Goal: Transaction & Acquisition: Subscribe to service/newsletter

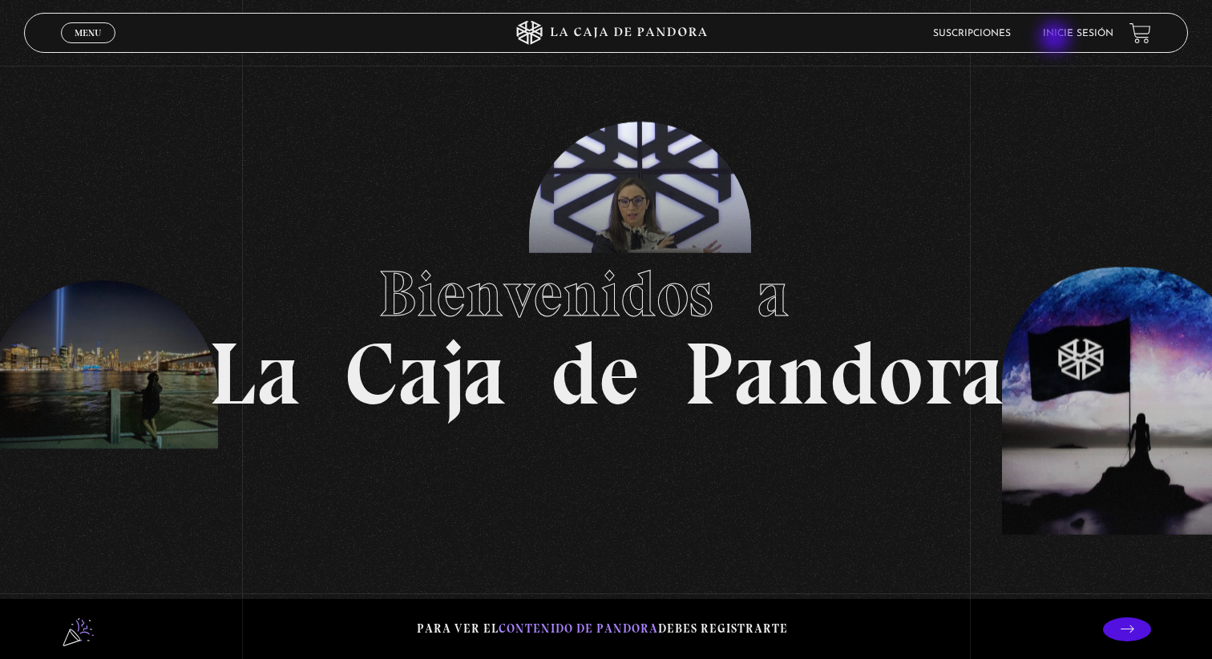
click at [1056, 39] on li "Inicie sesión" at bounding box center [1077, 33] width 71 height 25
click at [1078, 28] on li "Inicie sesión" at bounding box center [1077, 33] width 71 height 25
click at [1081, 34] on link "Inicie sesión" at bounding box center [1077, 34] width 71 height 10
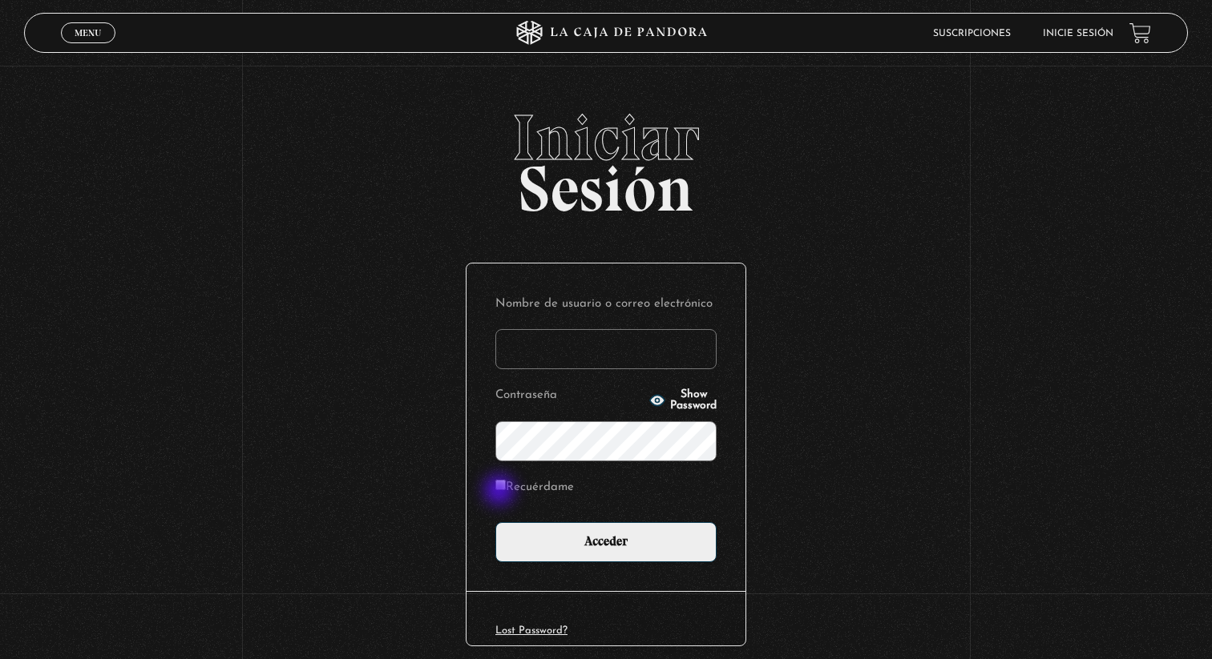
type input "[EMAIL_ADDRESS][DOMAIN_NAME]"
click at [501, 492] on label "Recuérdame" at bounding box center [534, 488] width 79 height 25
click at [501, 490] on input "Recuérdame" at bounding box center [500, 485] width 10 height 10
checkbox input "true"
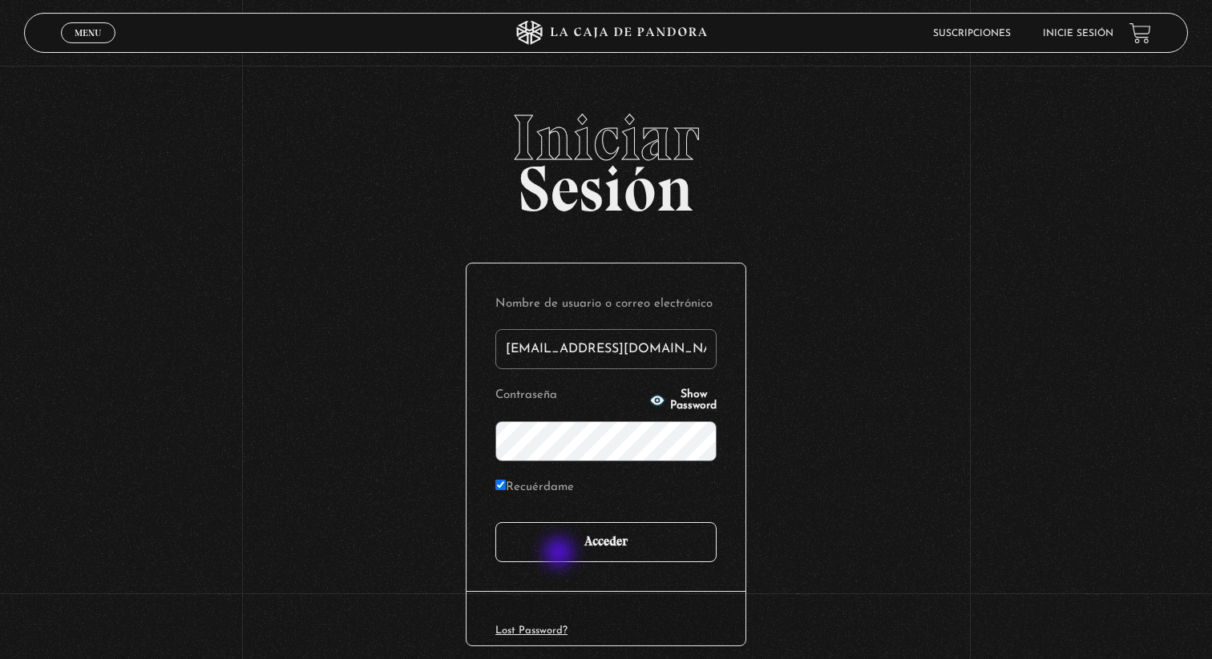
click at [560, 554] on input "Acceder" at bounding box center [605, 542] width 221 height 40
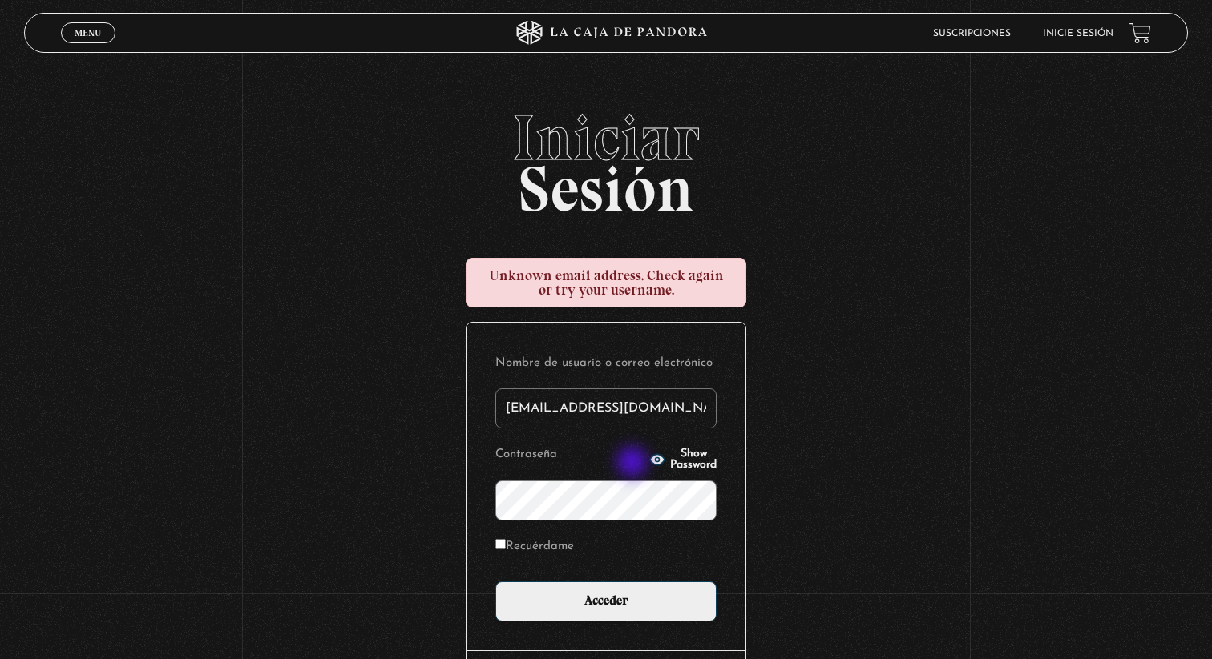
click at [649, 464] on icon "button" at bounding box center [657, 460] width 16 height 16
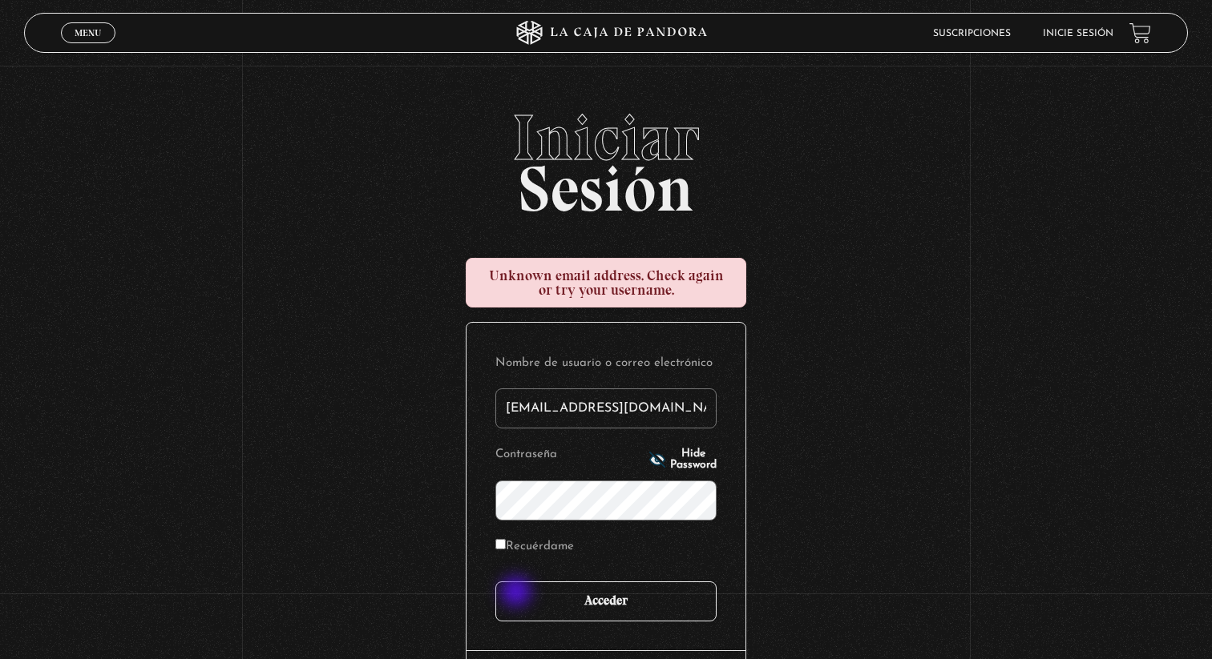
click at [518, 594] on input "Acceder" at bounding box center [605, 602] width 221 height 40
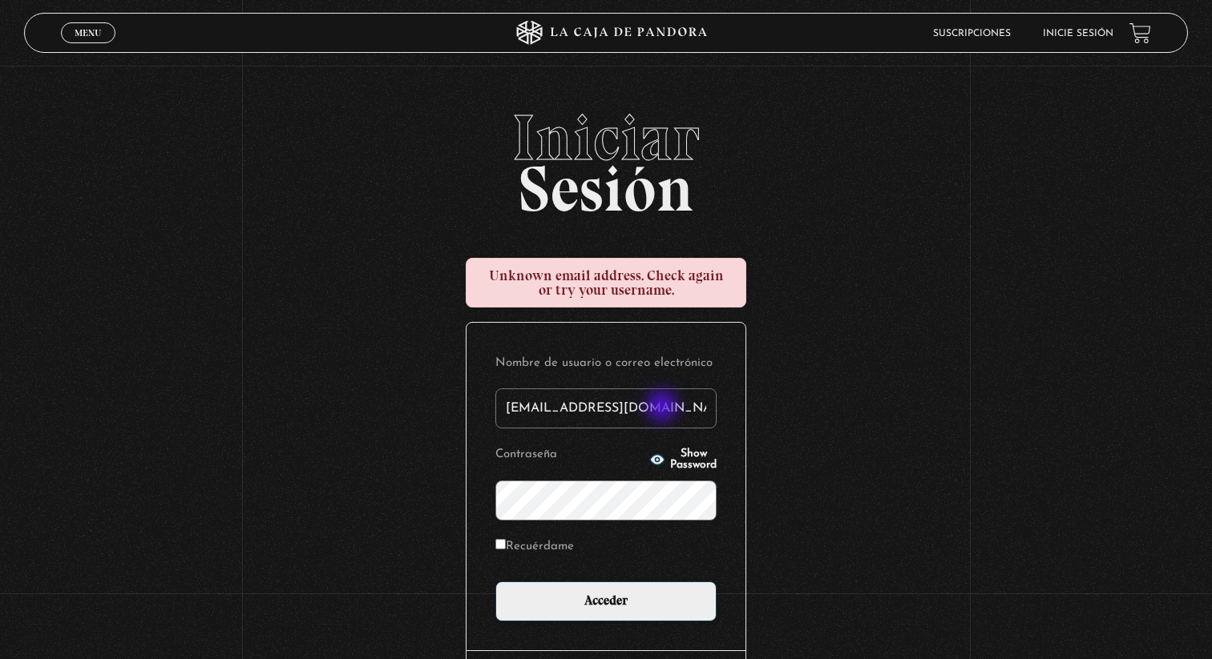
click at [664, 408] on input "[EMAIL_ADDRESS][DOMAIN_NAME]" at bounding box center [605, 409] width 221 height 40
click at [485, 365] on div "Nombre de usuario o correo electrónico maryflores1906@gmail.com Contraseña Show…" at bounding box center [605, 487] width 279 height 329
click at [470, 446] on div "Nombre de usuario o correo electrónico maryflores1906@gmail.com Contraseña Show…" at bounding box center [605, 487] width 279 height 329
click at [357, 408] on div "Iniciar Sesión Unknown email address. Check again or try your username. Nombre …" at bounding box center [606, 442] width 1212 height 673
click at [429, 566] on div "Iniciar Sesión Unknown email address. Check again or try your username. Nombre …" at bounding box center [606, 442] width 1212 height 673
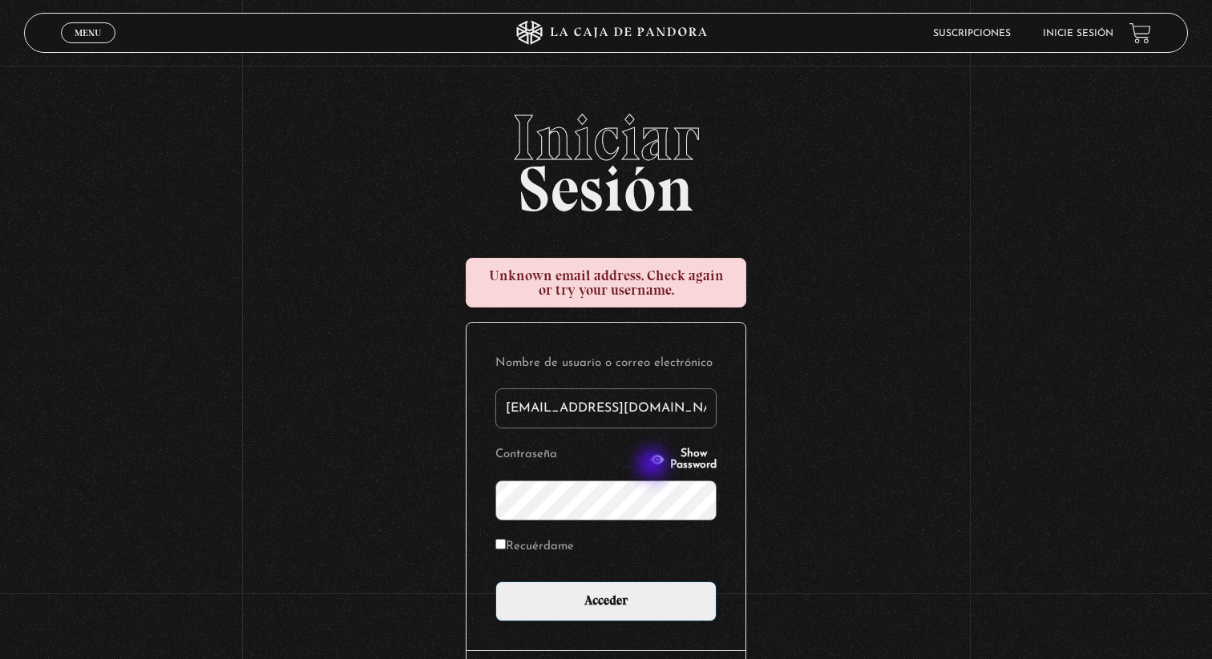
click at [654, 466] on button "Show Password" at bounding box center [682, 460] width 67 height 22
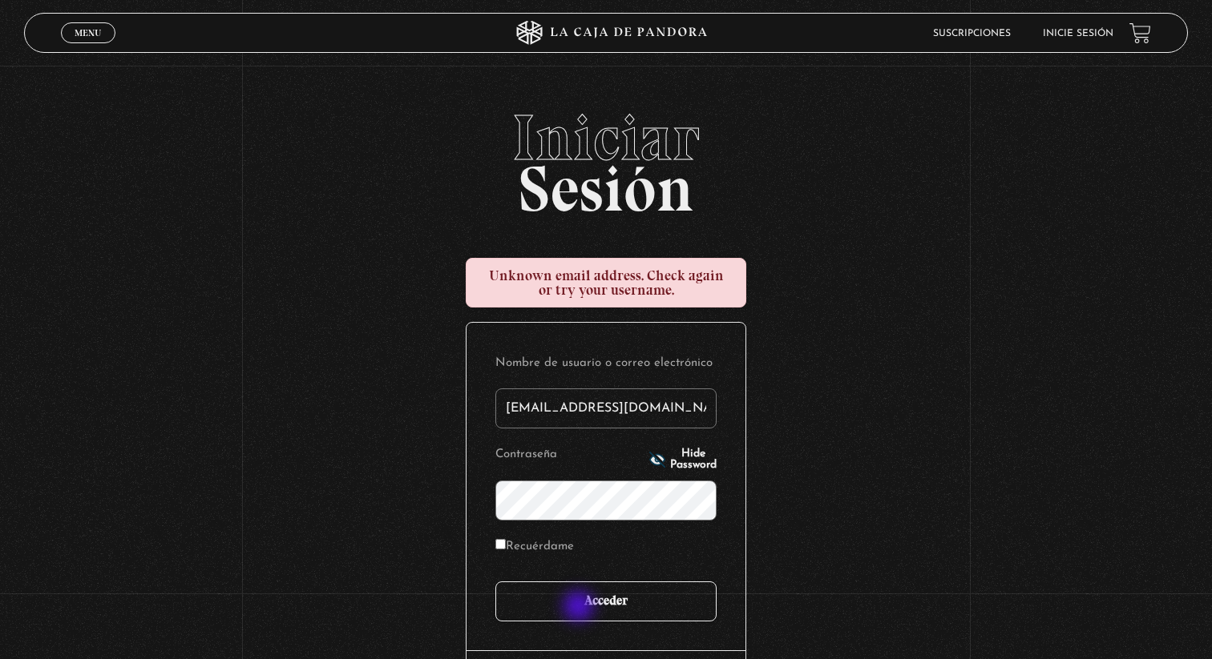
click at [580, 615] on input "Acceder" at bounding box center [605, 602] width 221 height 40
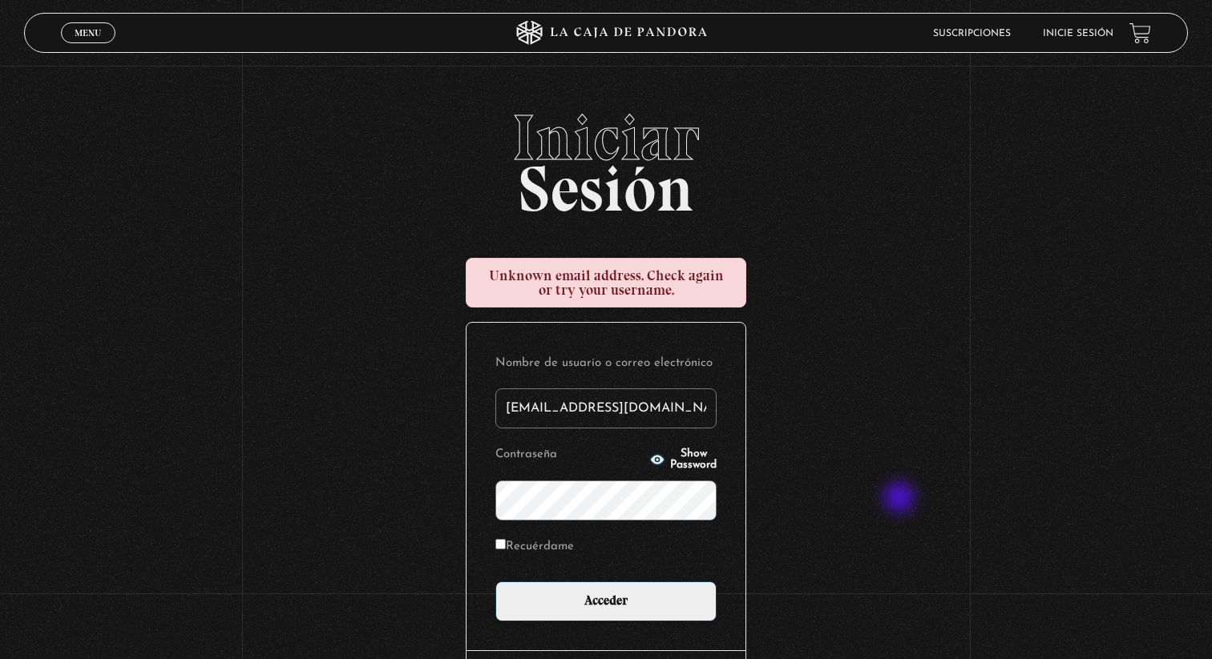
scroll to position [127, 0]
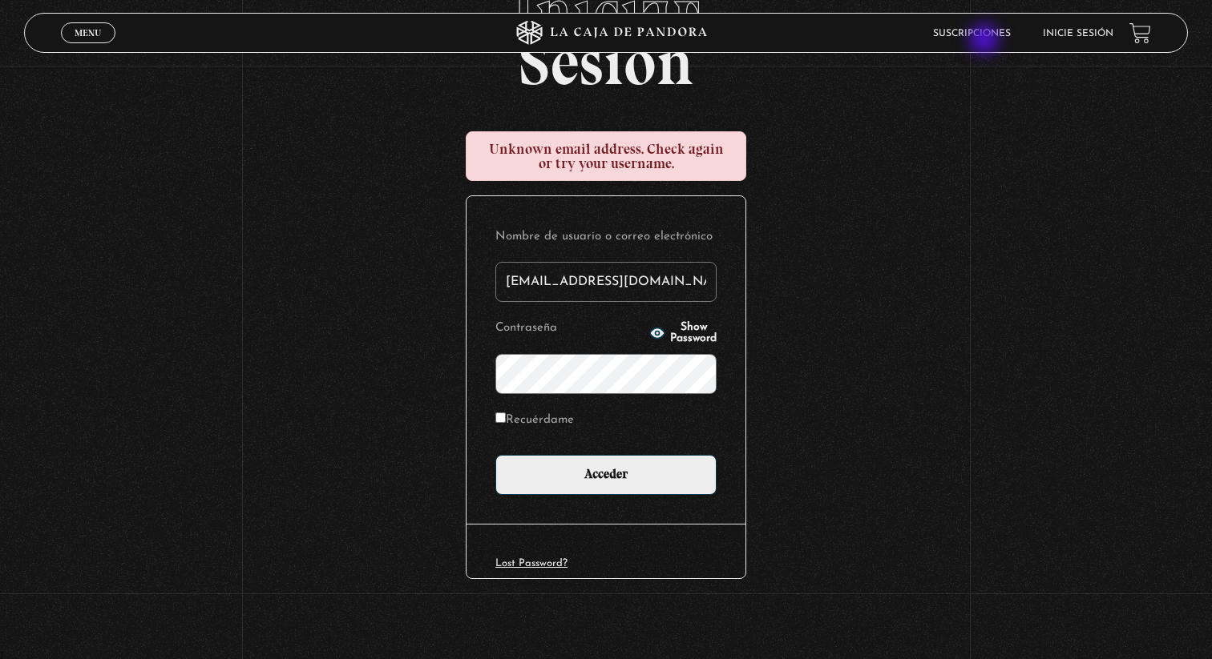
click at [979, 39] on li "Suscripciones" at bounding box center [972, 33] width 78 height 25
click at [979, 40] on li "Suscripciones" at bounding box center [972, 33] width 78 height 25
click at [970, 27] on li "Suscripciones" at bounding box center [972, 33] width 78 height 25
click at [1094, 34] on link "Inicie sesión" at bounding box center [1077, 34] width 71 height 10
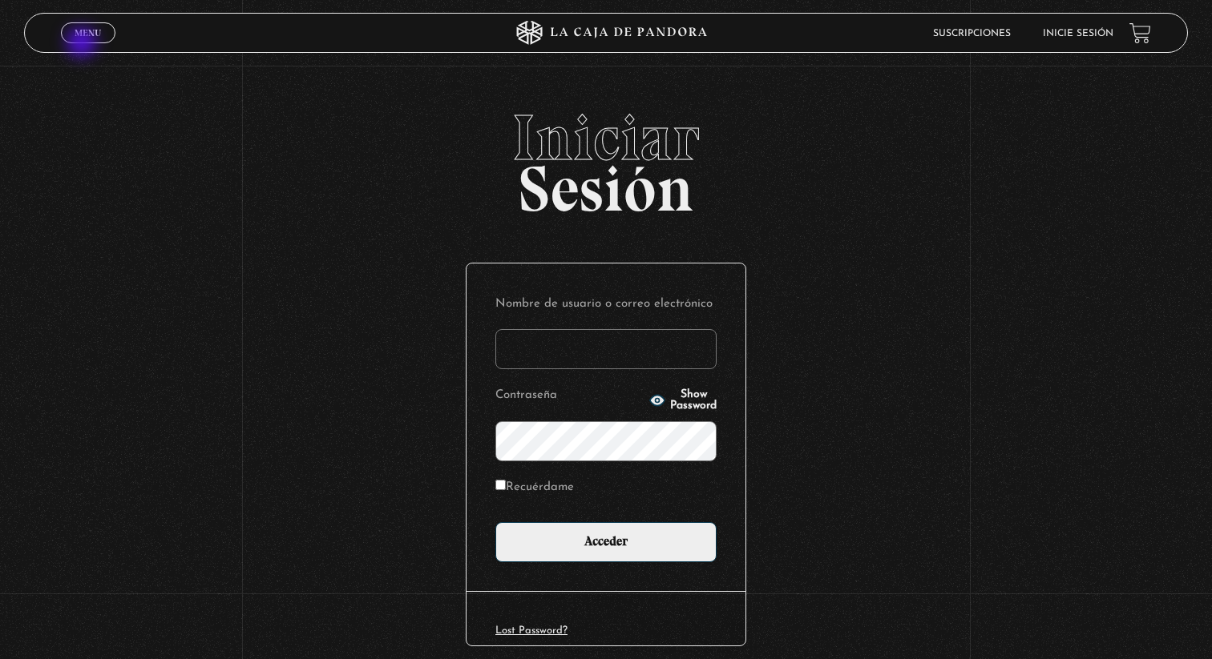
type input "[EMAIL_ADDRESS][DOMAIN_NAME]"
click at [87, 38] on span "Menu" at bounding box center [88, 33] width 26 height 10
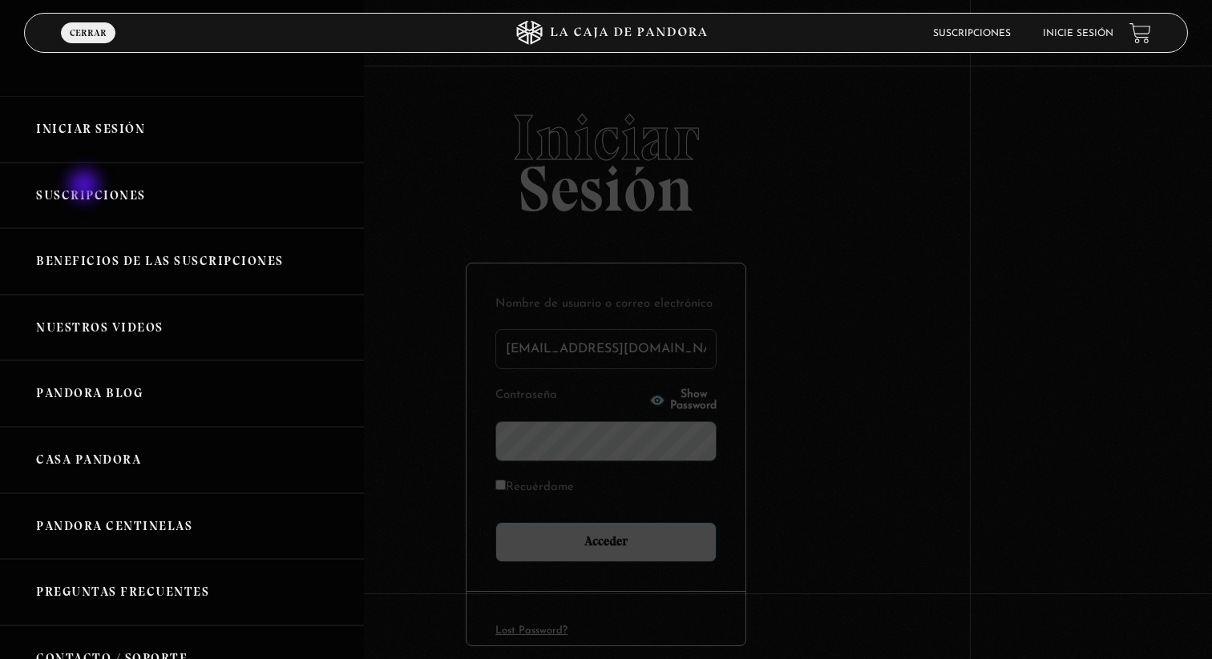
click at [86, 187] on link "Suscripciones" at bounding box center [182, 196] width 364 height 67
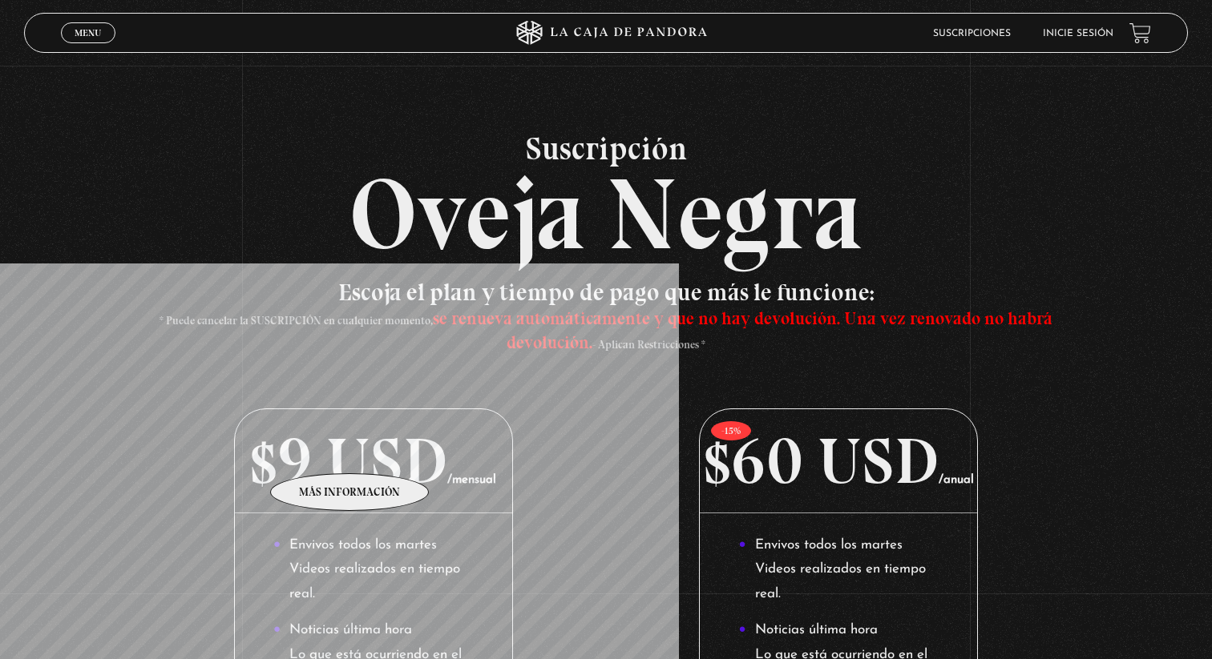
click at [350, 450] on p "$9 USD /mensual" at bounding box center [373, 461] width 277 height 104
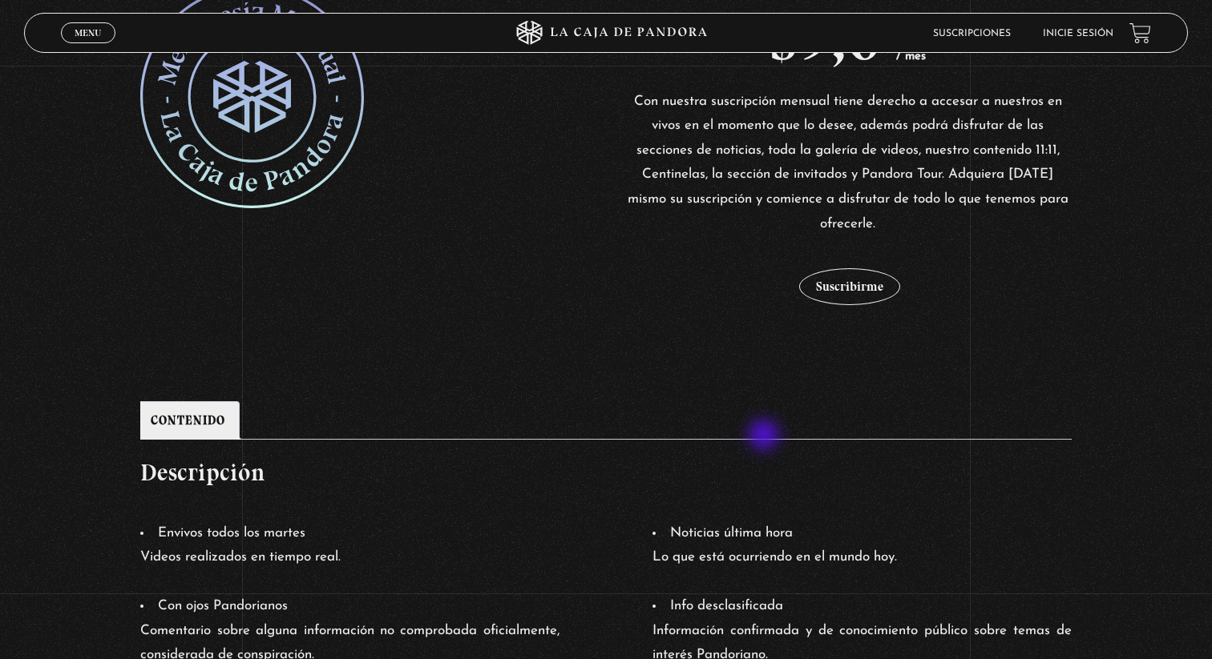
scroll to position [365, 0]
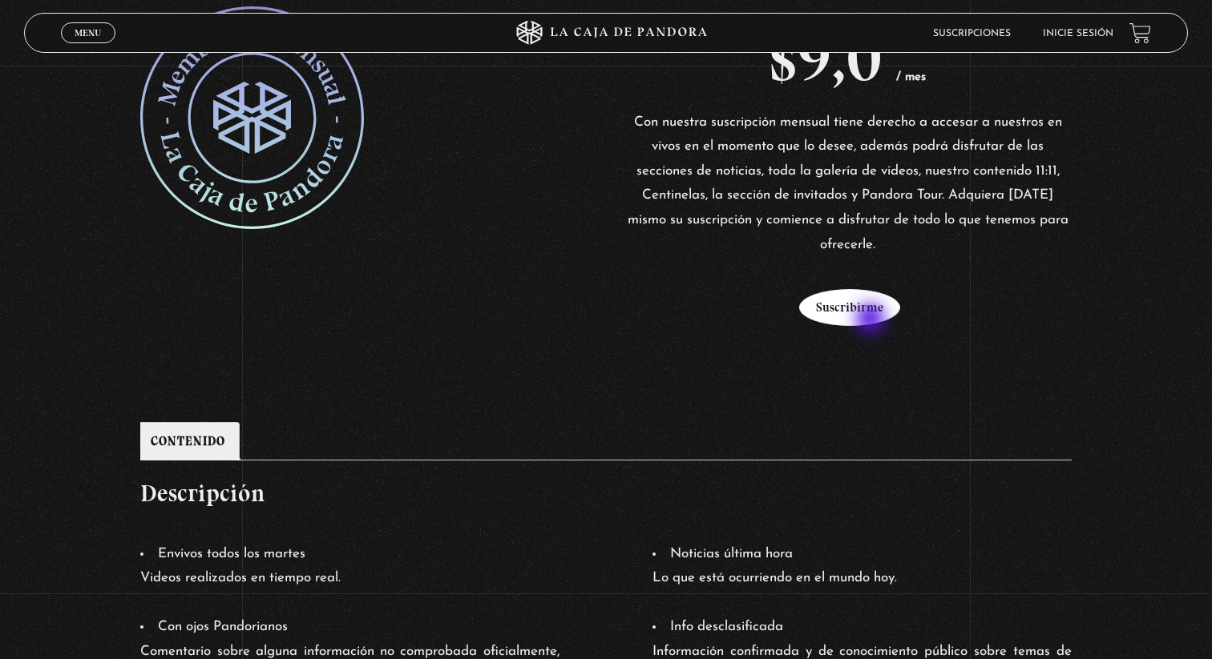
click at [872, 321] on button "Suscribirme" at bounding box center [849, 307] width 101 height 37
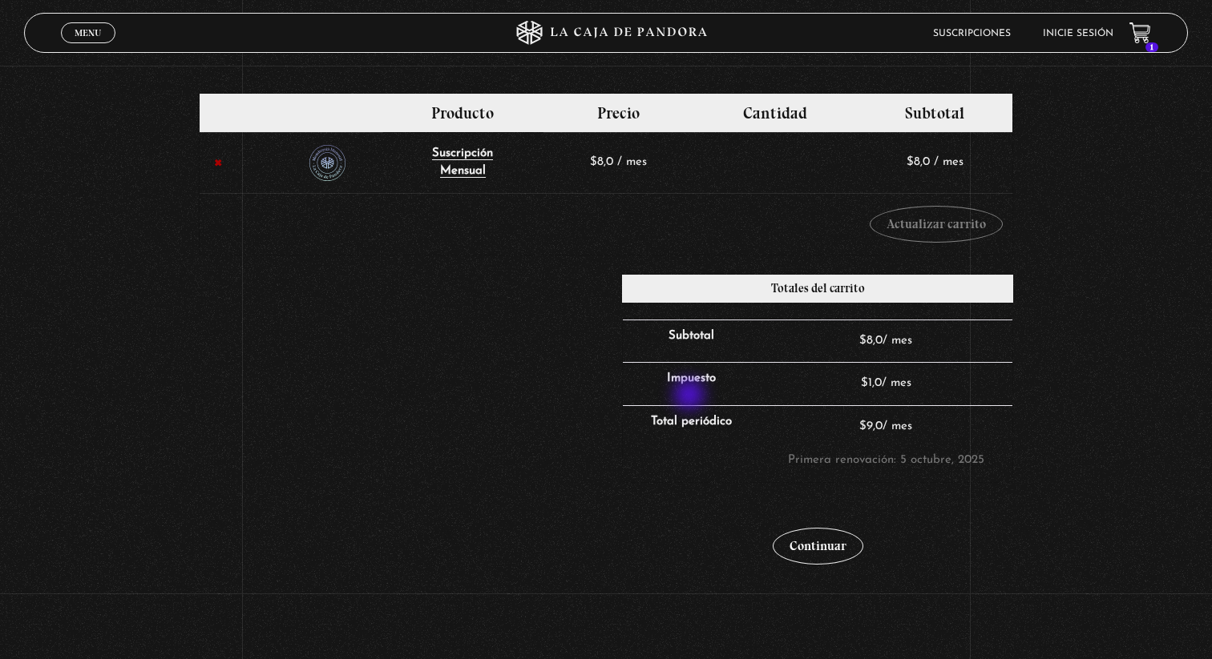
scroll to position [288, 0]
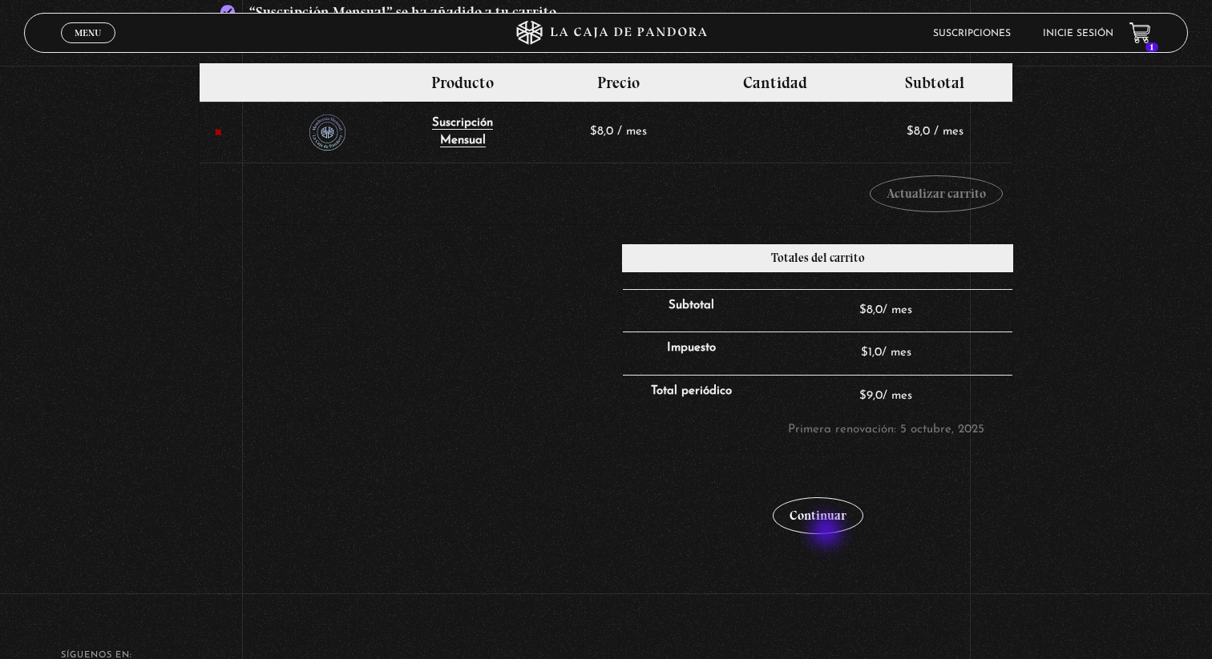
click at [841, 546] on div "Continuar" at bounding box center [817, 507] width 391 height 98
click at [818, 534] on link "Continuar" at bounding box center [817, 516] width 91 height 37
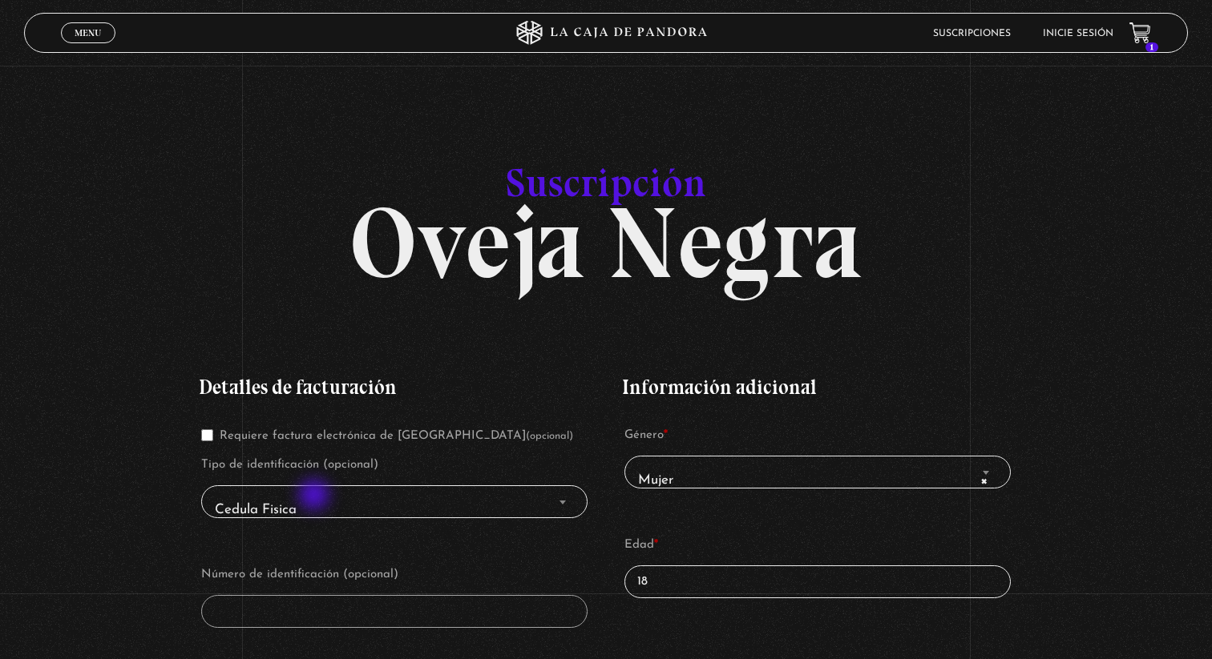
click at [320, 502] on span "Cedula Fisica" at bounding box center [394, 511] width 372 height 36
click at [561, 503] on b "Finalizar compra" at bounding box center [562, 503] width 6 height 4
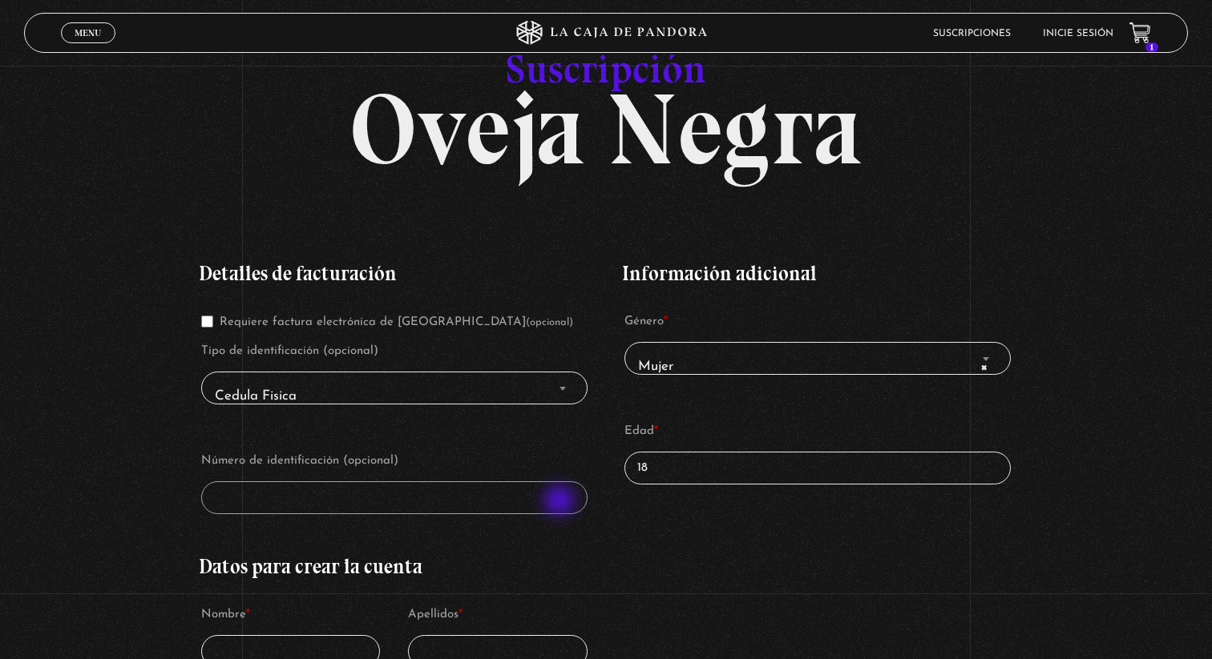
scroll to position [131, 0]
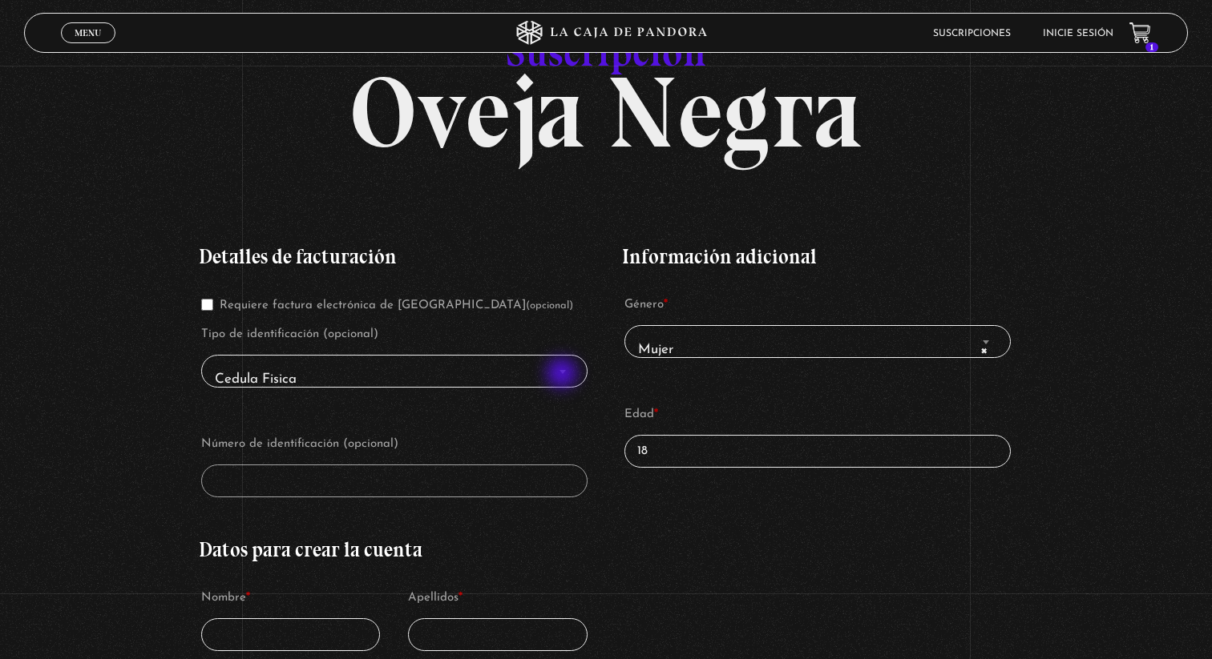
click at [563, 375] on span "Finalizar compra" at bounding box center [562, 371] width 16 height 21
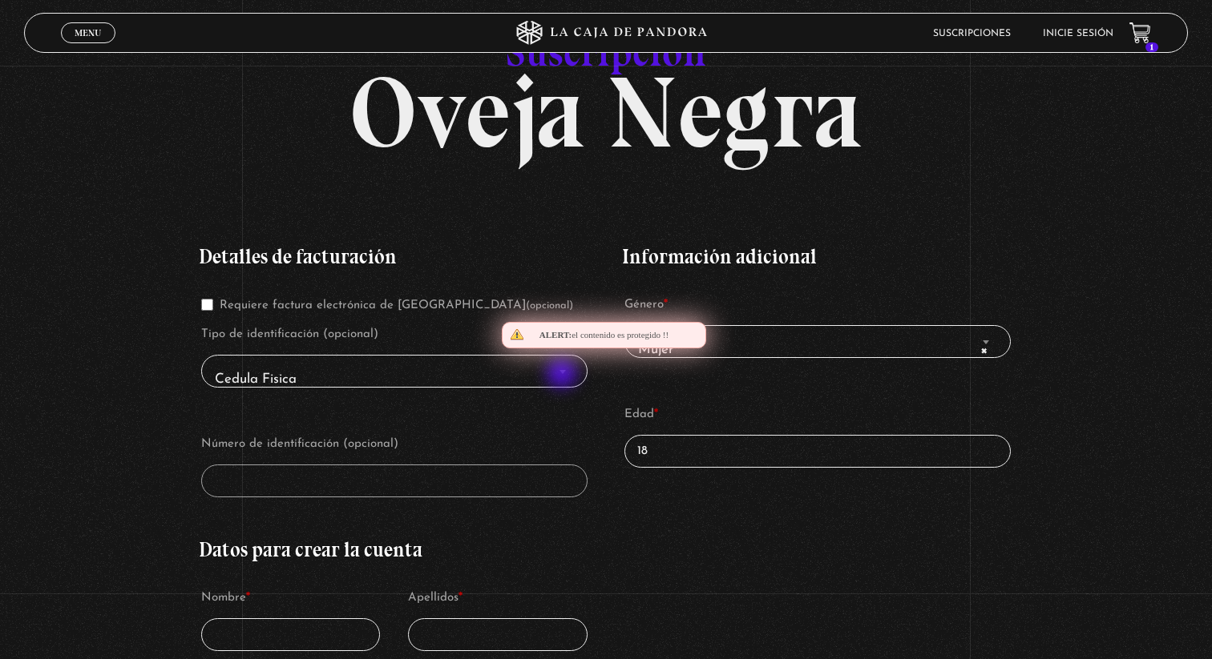
click at [563, 375] on span "Finalizar compra" at bounding box center [562, 371] width 16 height 21
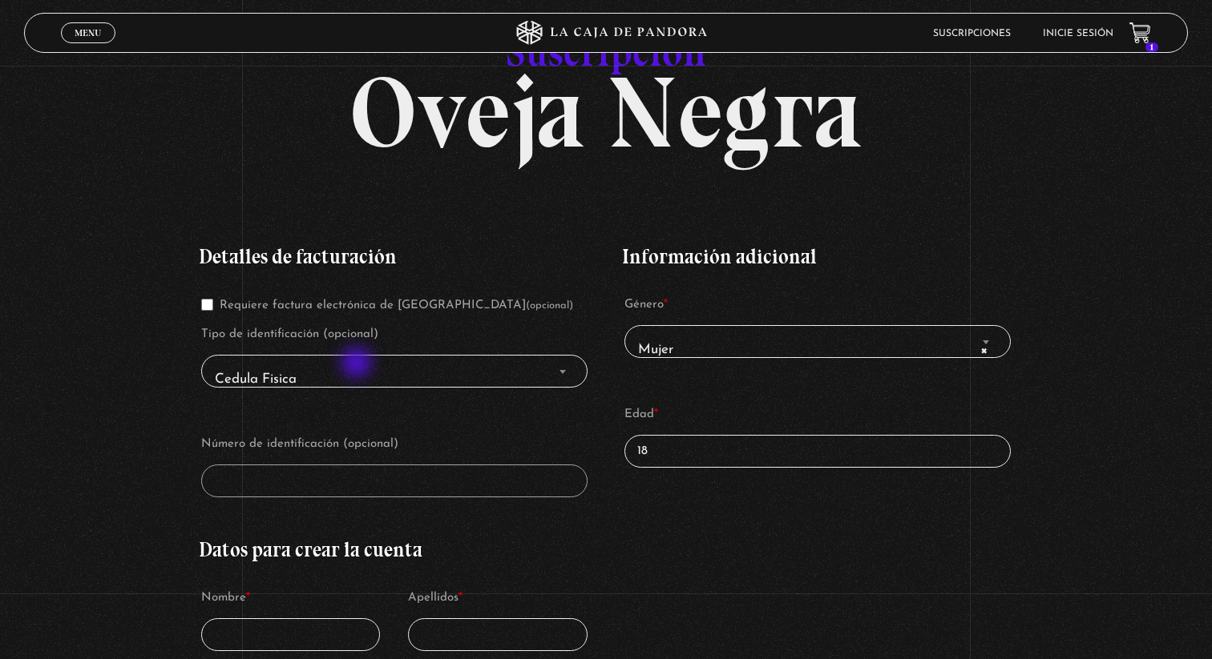
click at [358, 365] on span "Cedula Fisica" at bounding box center [394, 380] width 372 height 36
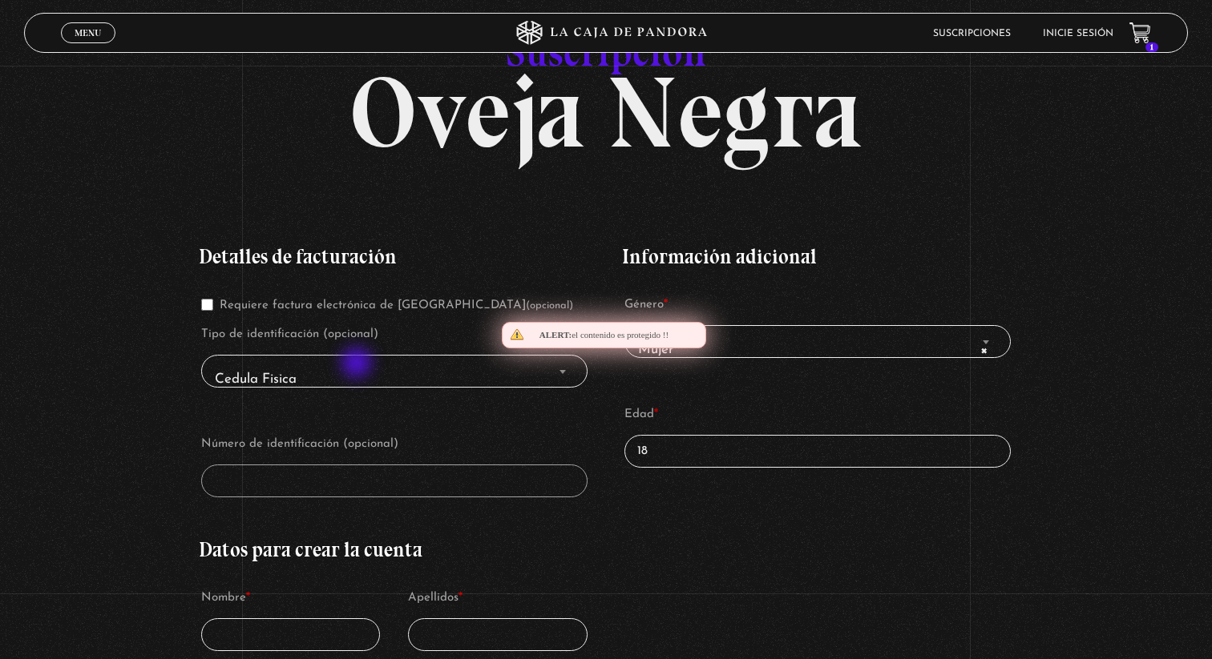
click at [358, 365] on span "Cedula Fisica" at bounding box center [394, 380] width 372 height 36
click at [566, 376] on span "Finalizar compra" at bounding box center [562, 371] width 16 height 21
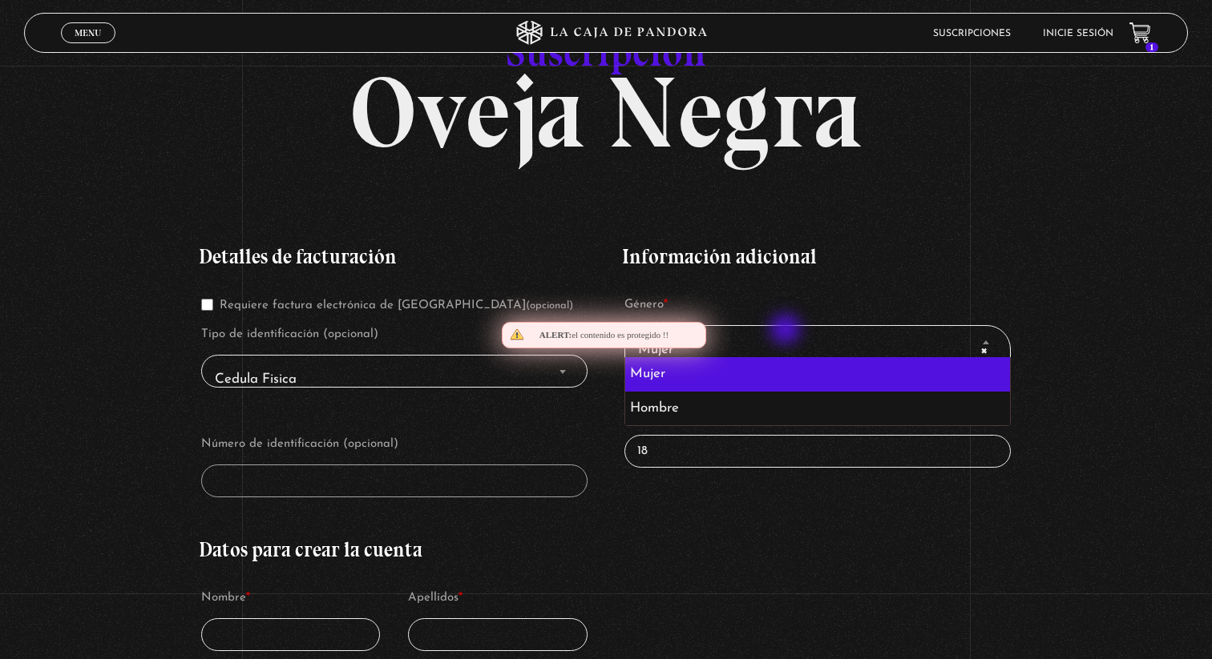
click at [787, 331] on span "× Mujer" at bounding box center [817, 341] width 386 height 33
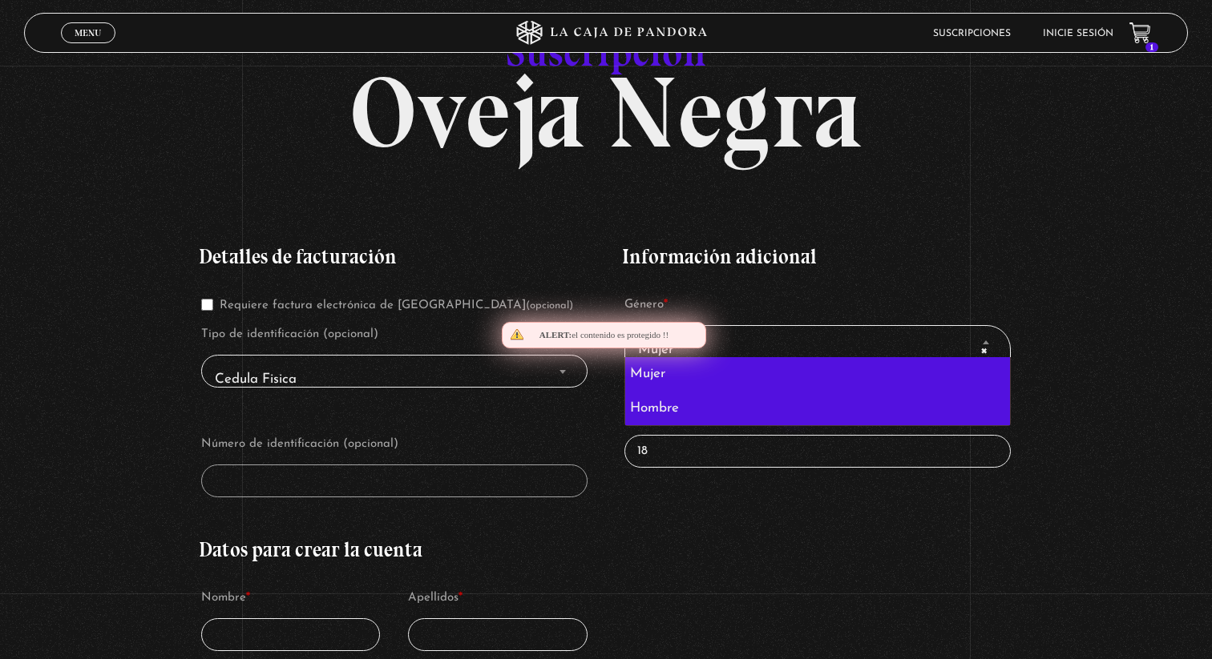
select select "hombre"
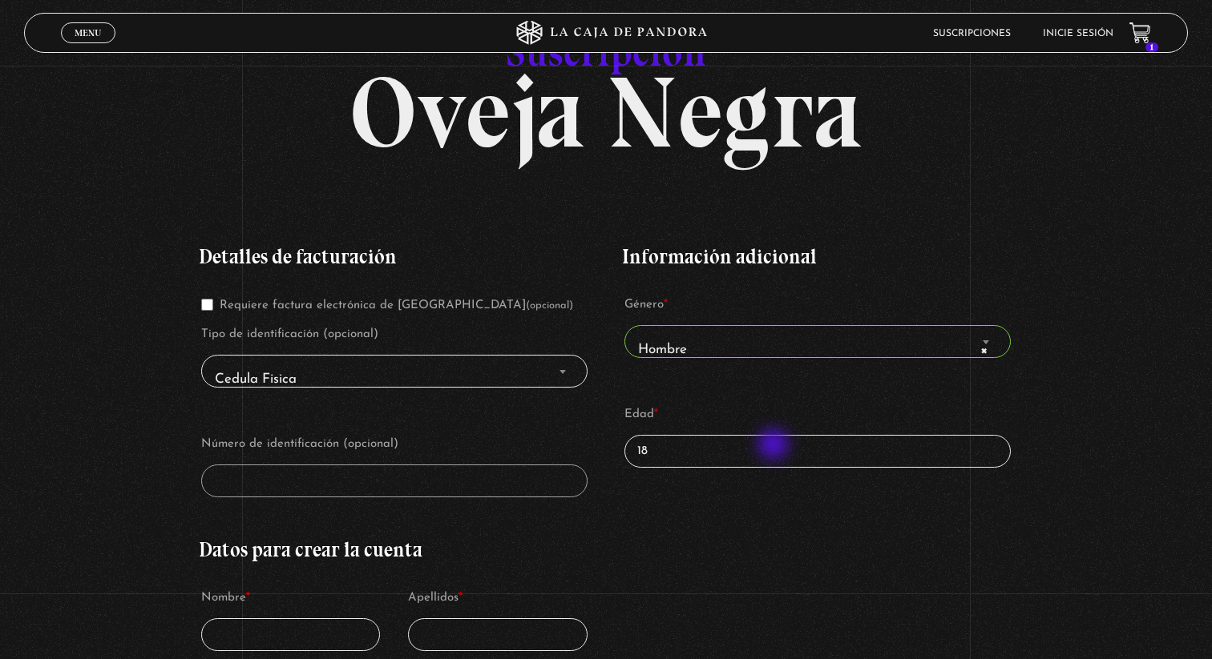
click at [775, 446] on input "18" at bounding box center [817, 451] width 386 height 33
type input "1"
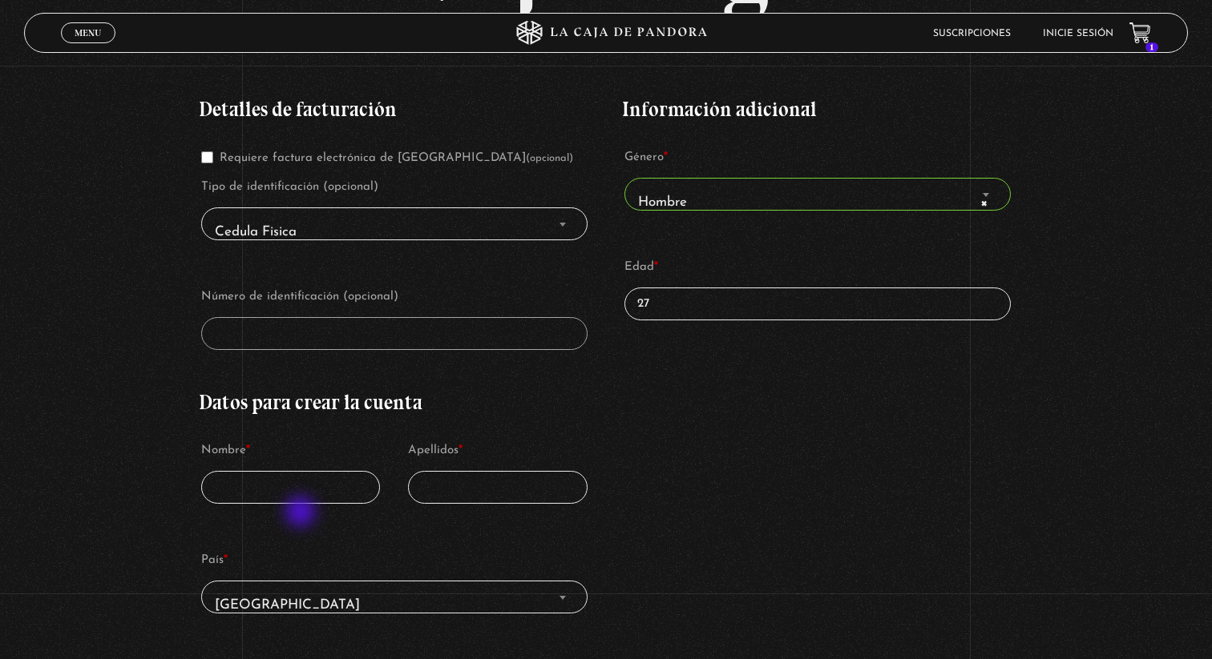
scroll to position [270, 0]
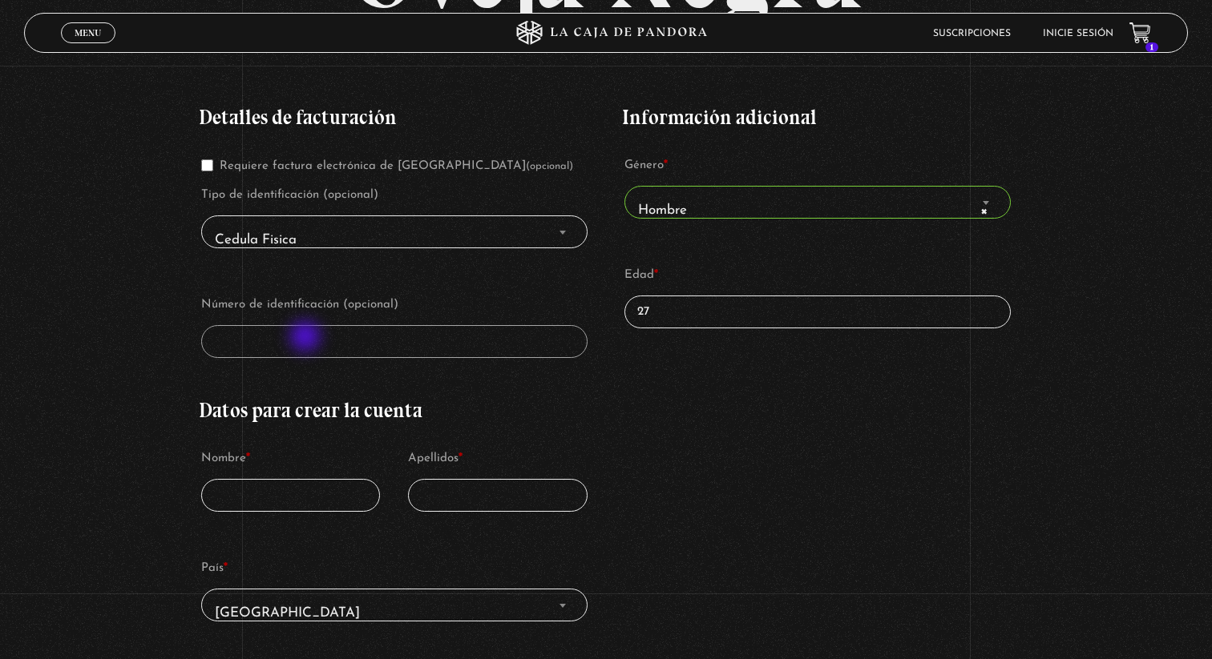
type input "27"
click at [206, 167] on input "Requiere factura electrónica de Costa Rica (opcional)" at bounding box center [207, 165] width 12 height 12
checkbox input "false"
click at [243, 501] on input "Nombre *" at bounding box center [290, 495] width 179 height 33
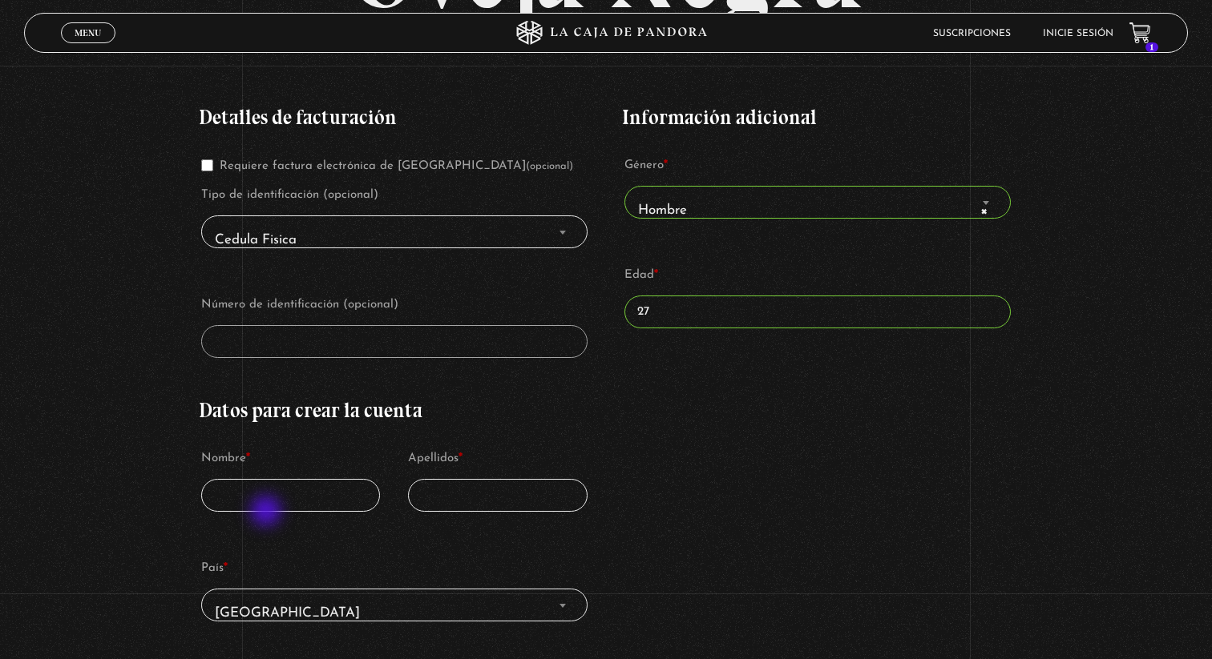
type input "Carlos"
type input "Palacios Hernandez"
select select "CR-SJ"
type input "+50660190841"
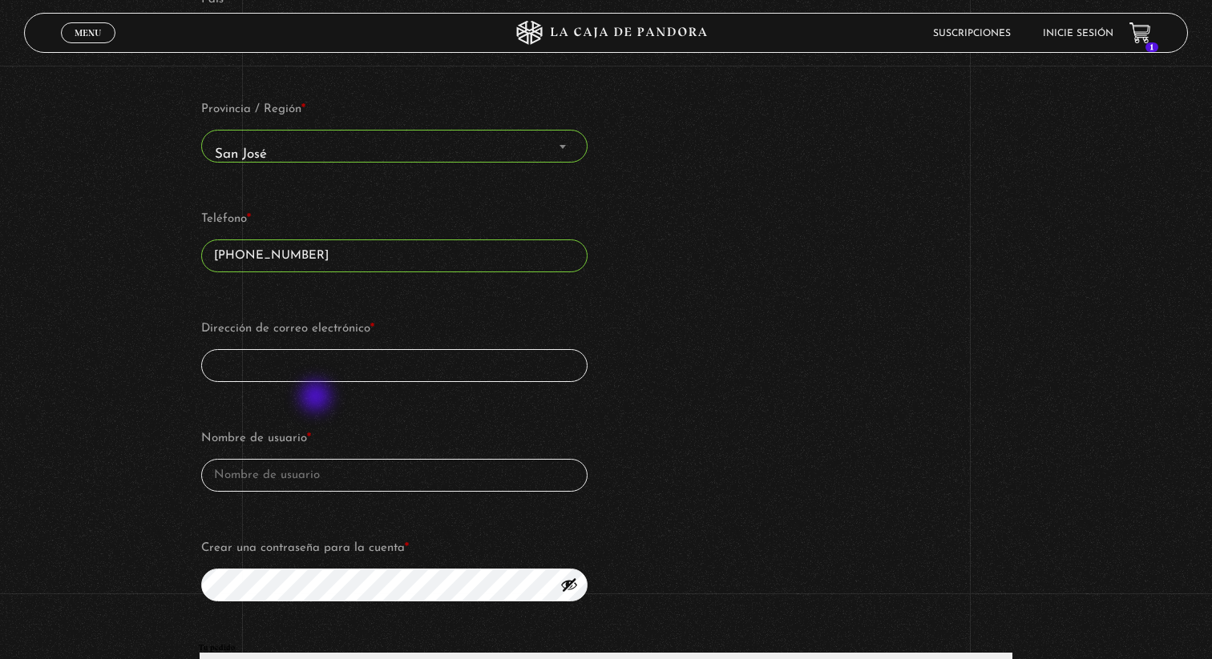
scroll to position [858, 0]
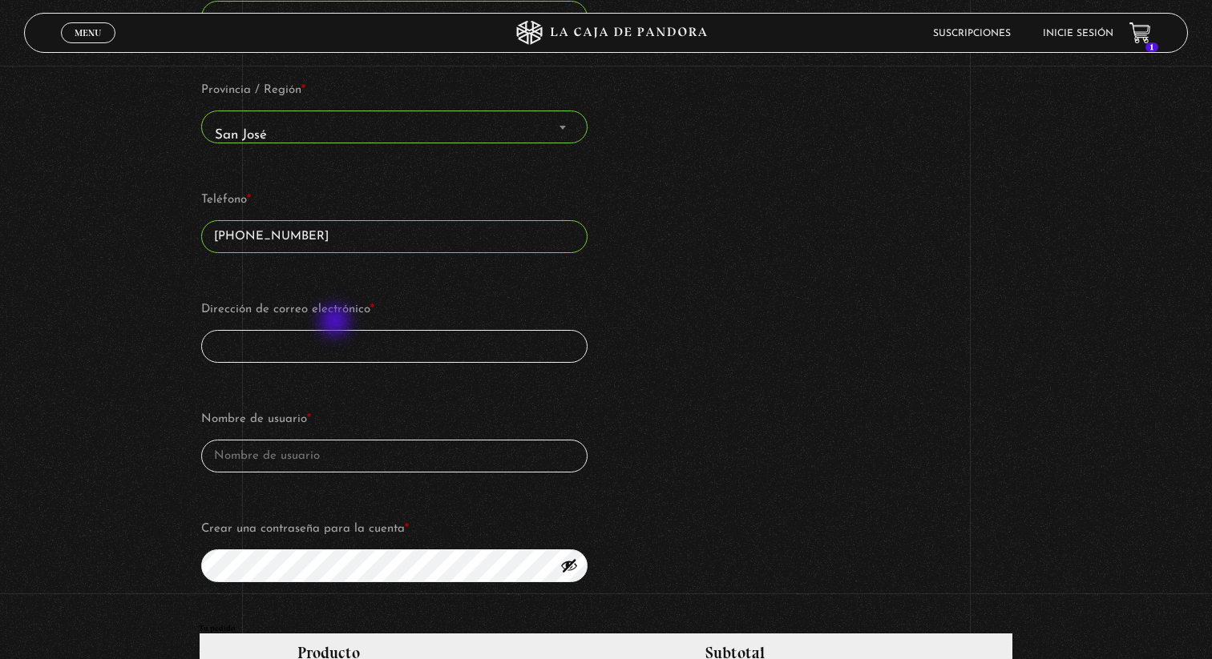
click at [337, 323] on p "Dirección de correo electrónico *" at bounding box center [394, 331] width 391 height 70
click at [339, 333] on input "Dirección de correo electrónico *" at bounding box center [394, 346] width 386 height 33
type input "carlospalaciosher3040@gmail.com"
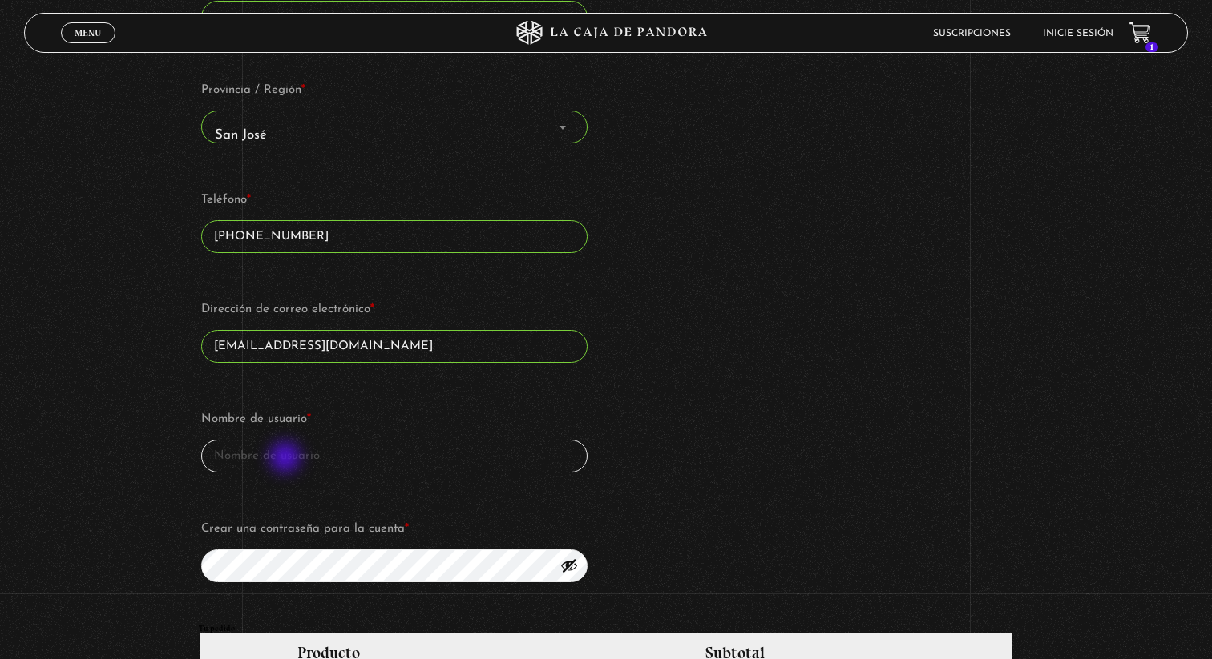
click at [287, 459] on input "Nombre de usuario *" at bounding box center [394, 456] width 386 height 33
type input "Charly"
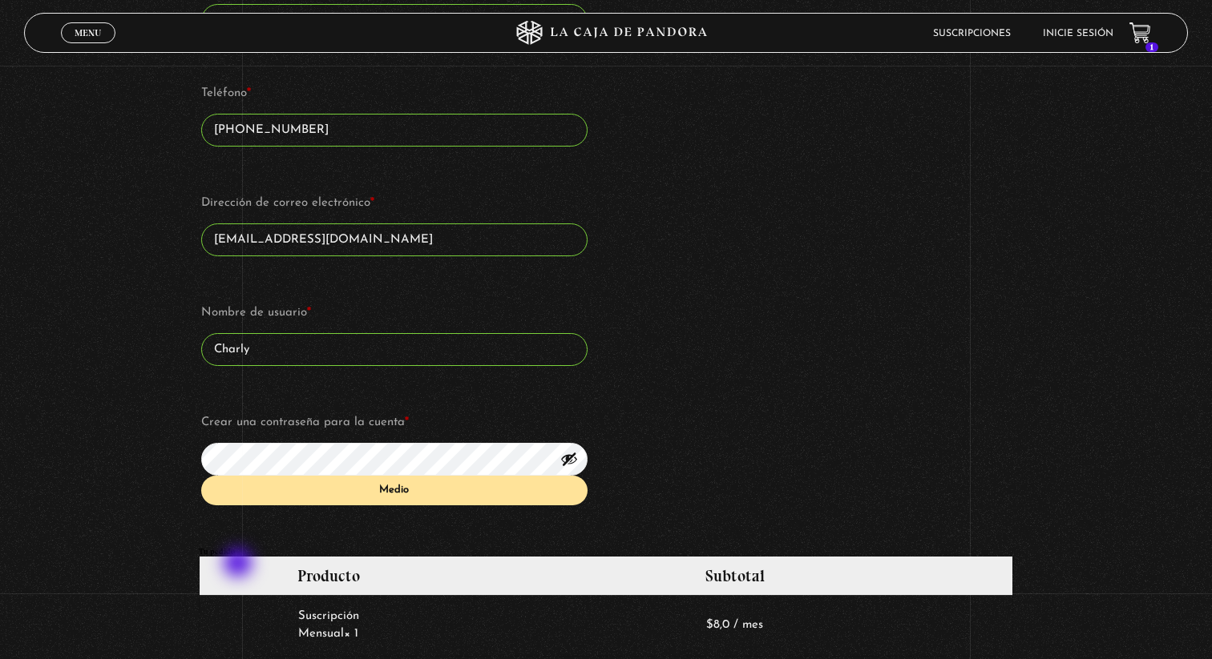
scroll to position [966, 0]
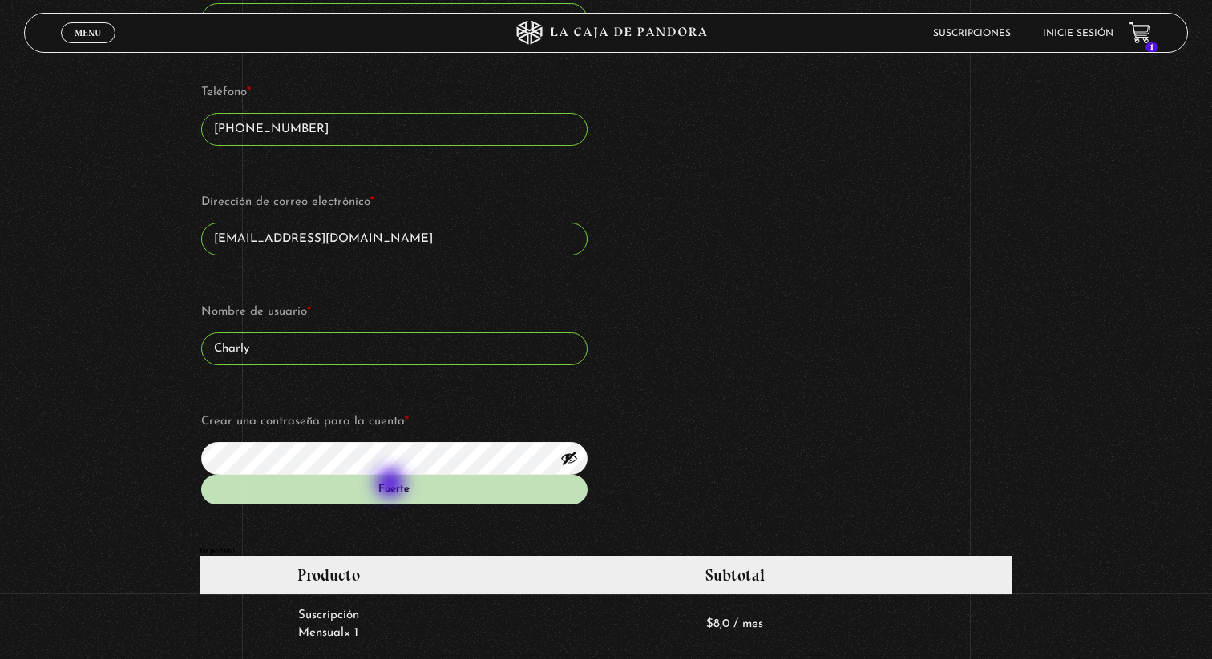
click at [392, 486] on div "Fuerte" at bounding box center [394, 490] width 386 height 30
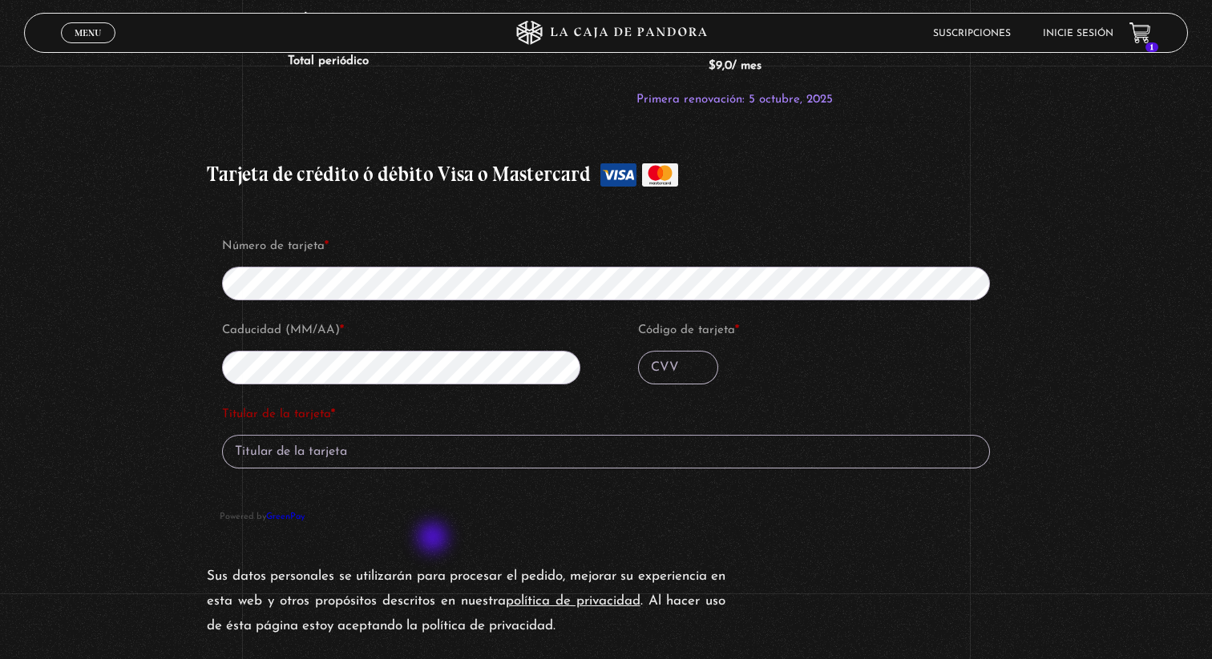
scroll to position [1666, 0]
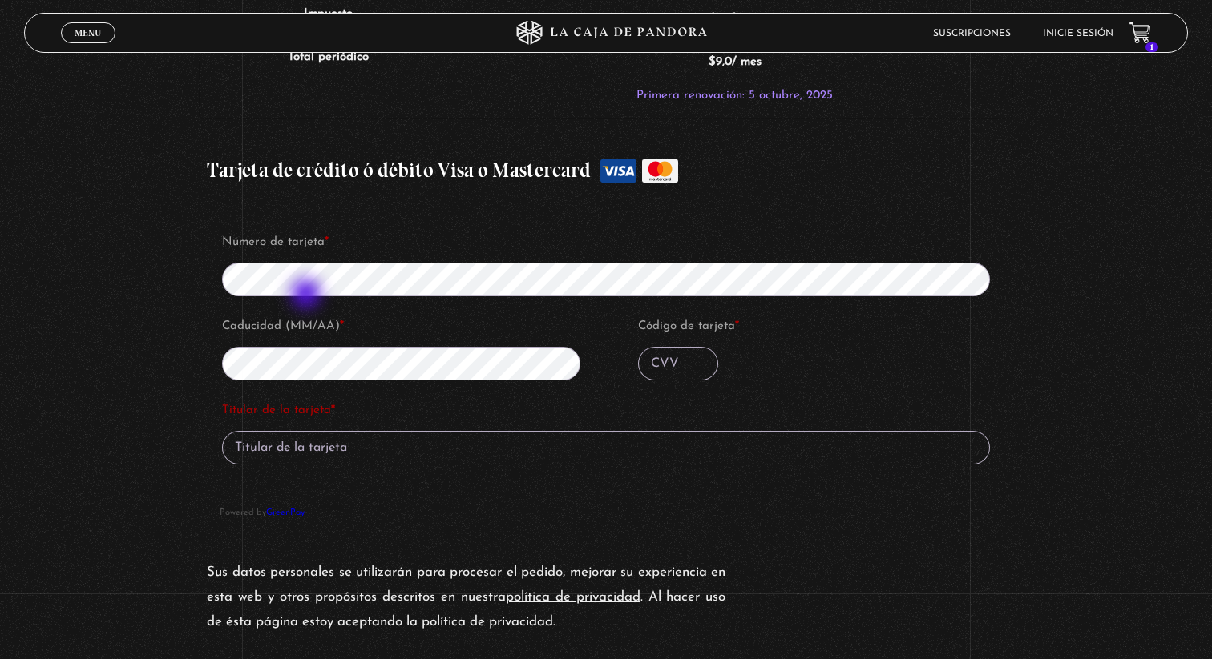
type input "Carlos Palacios Hernández"
click at [676, 372] on input "Código de tarjeta *" at bounding box center [678, 364] width 80 height 34
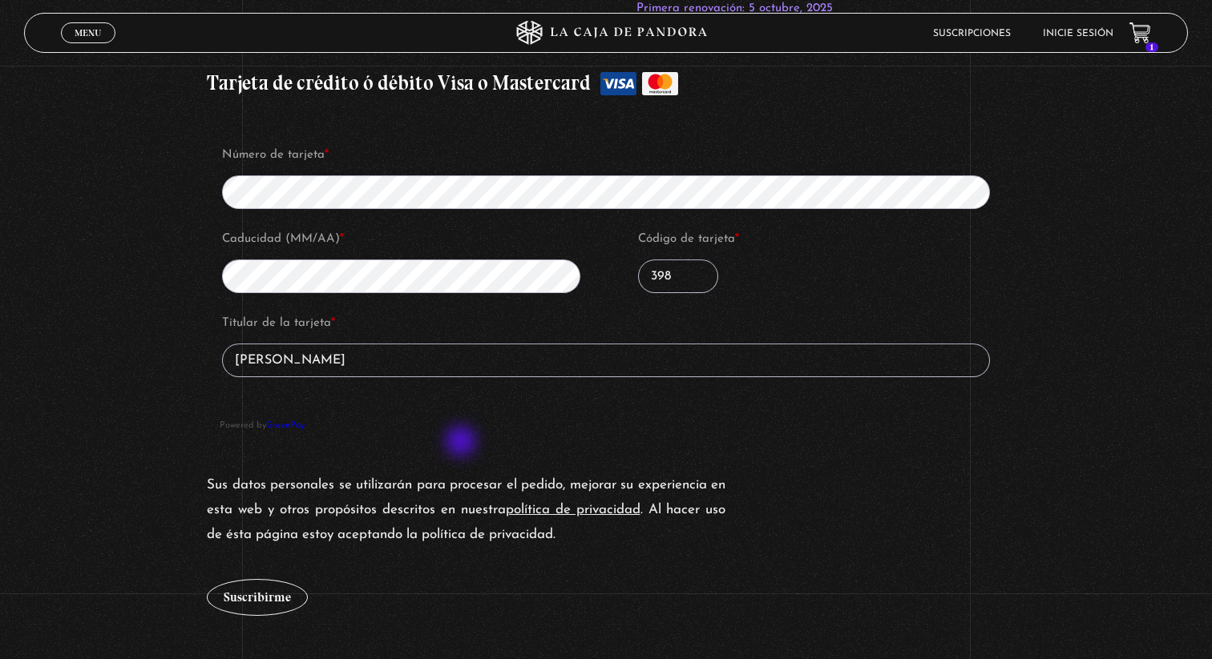
scroll to position [1840, 0]
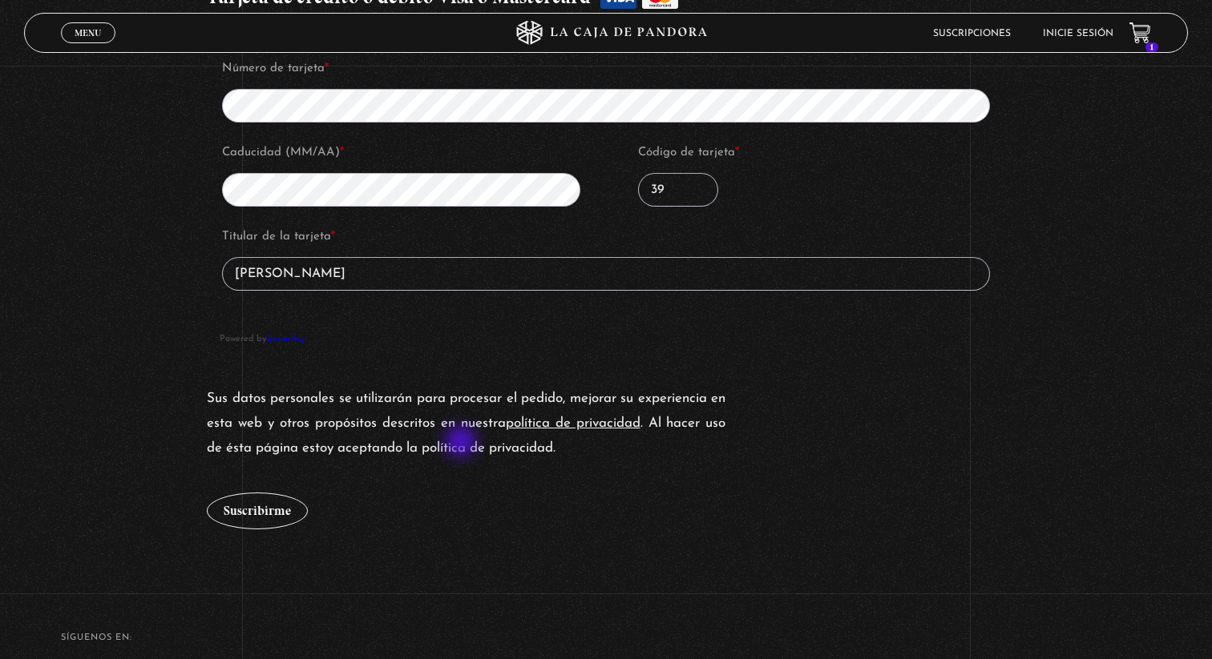
type input "3"
click at [248, 525] on button "Suscribirme" at bounding box center [257, 511] width 101 height 37
type input "139"
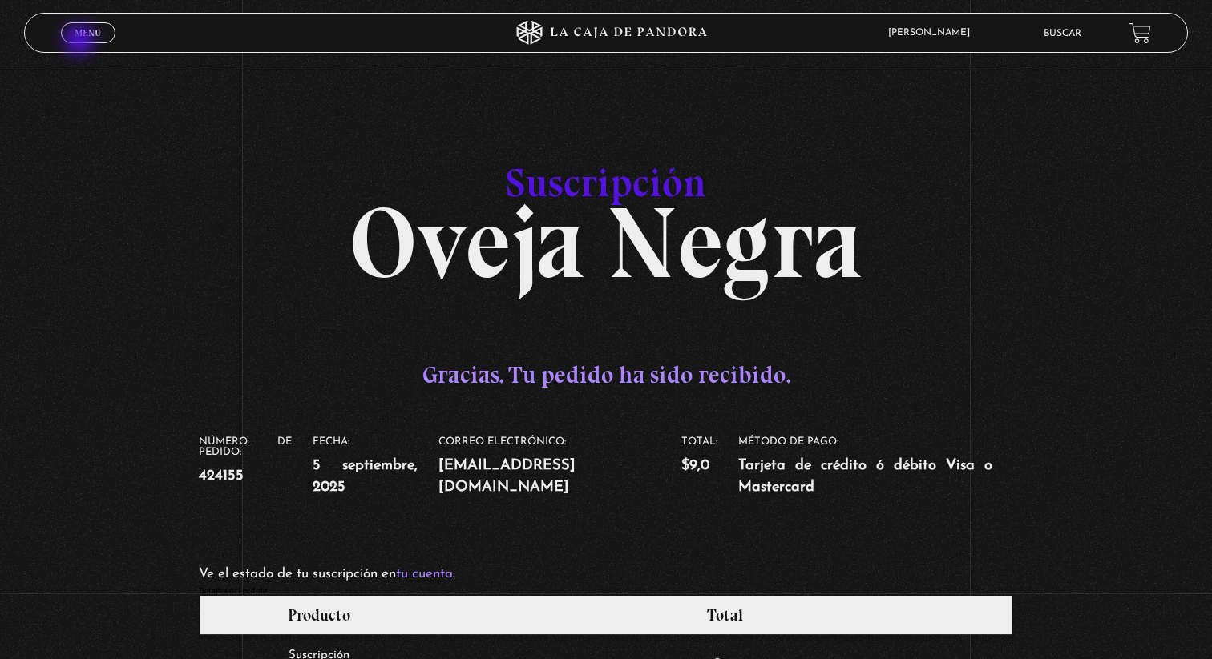
click at [85, 37] on span "Menu" at bounding box center [88, 33] width 26 height 10
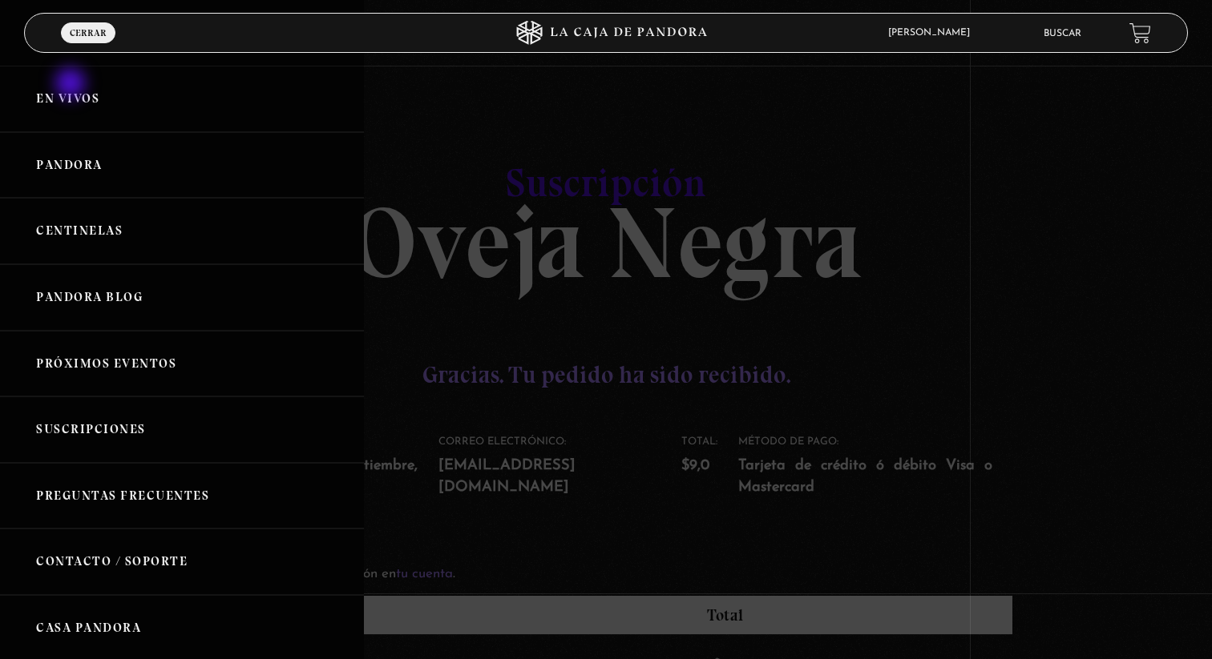
click at [72, 85] on link "En vivos" at bounding box center [182, 99] width 364 height 67
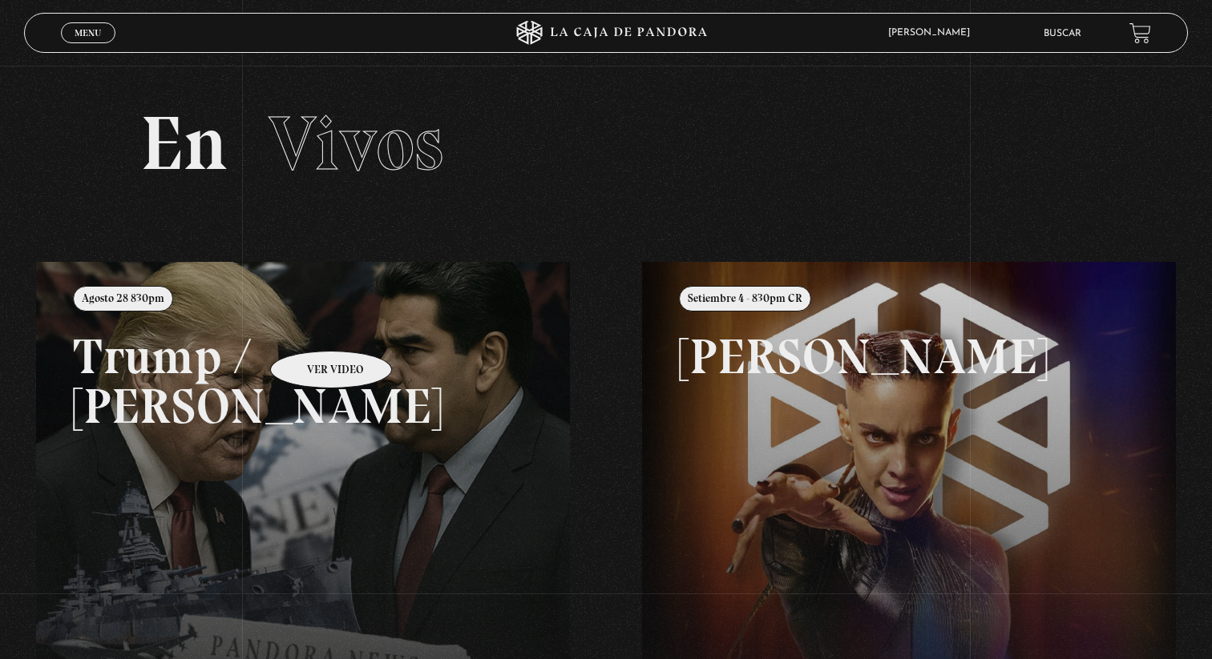
click at [312, 328] on link at bounding box center [642, 591] width 1212 height 659
